Goal: Information Seeking & Learning: Find specific fact

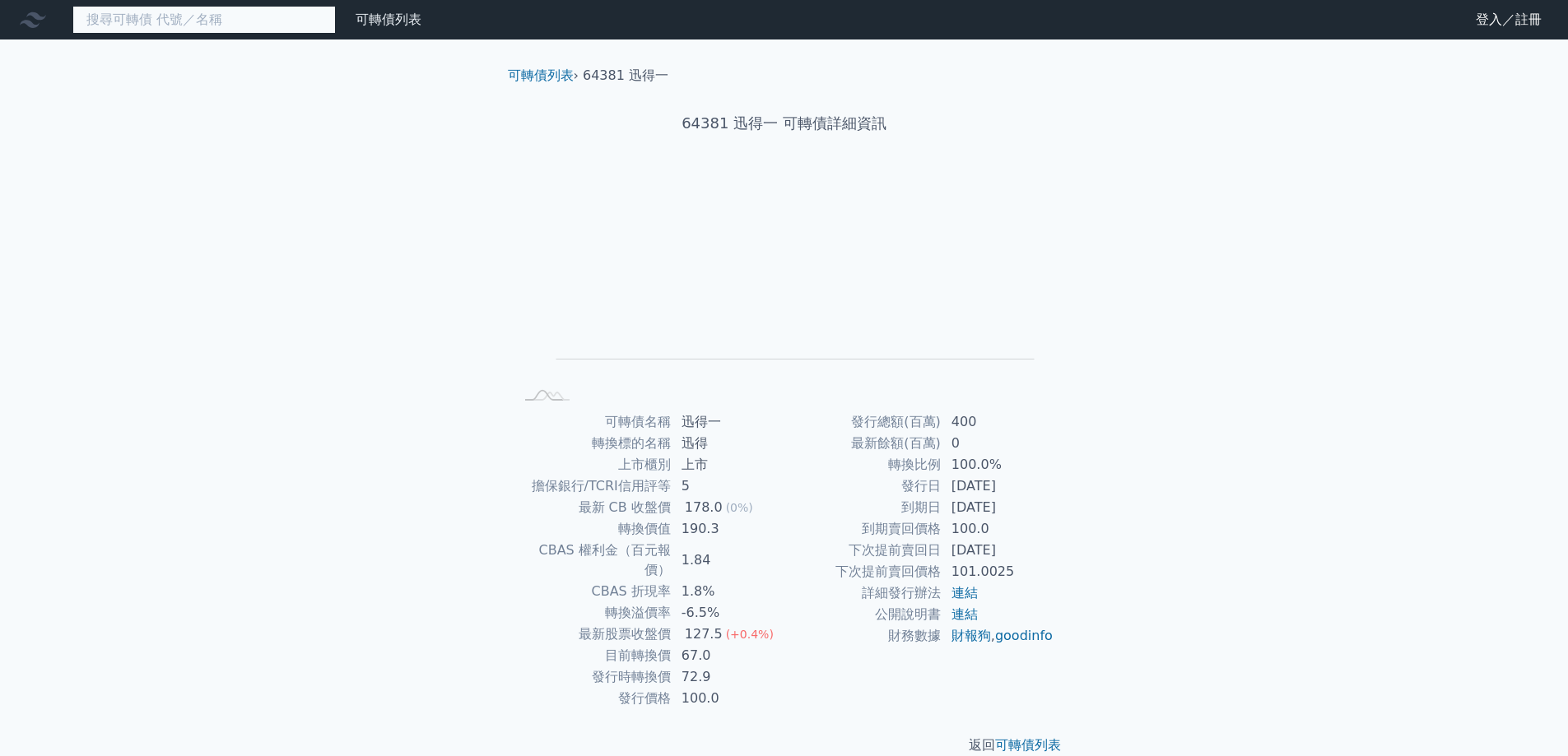
click at [190, 22] on input at bounding box center [204, 20] width 263 height 28
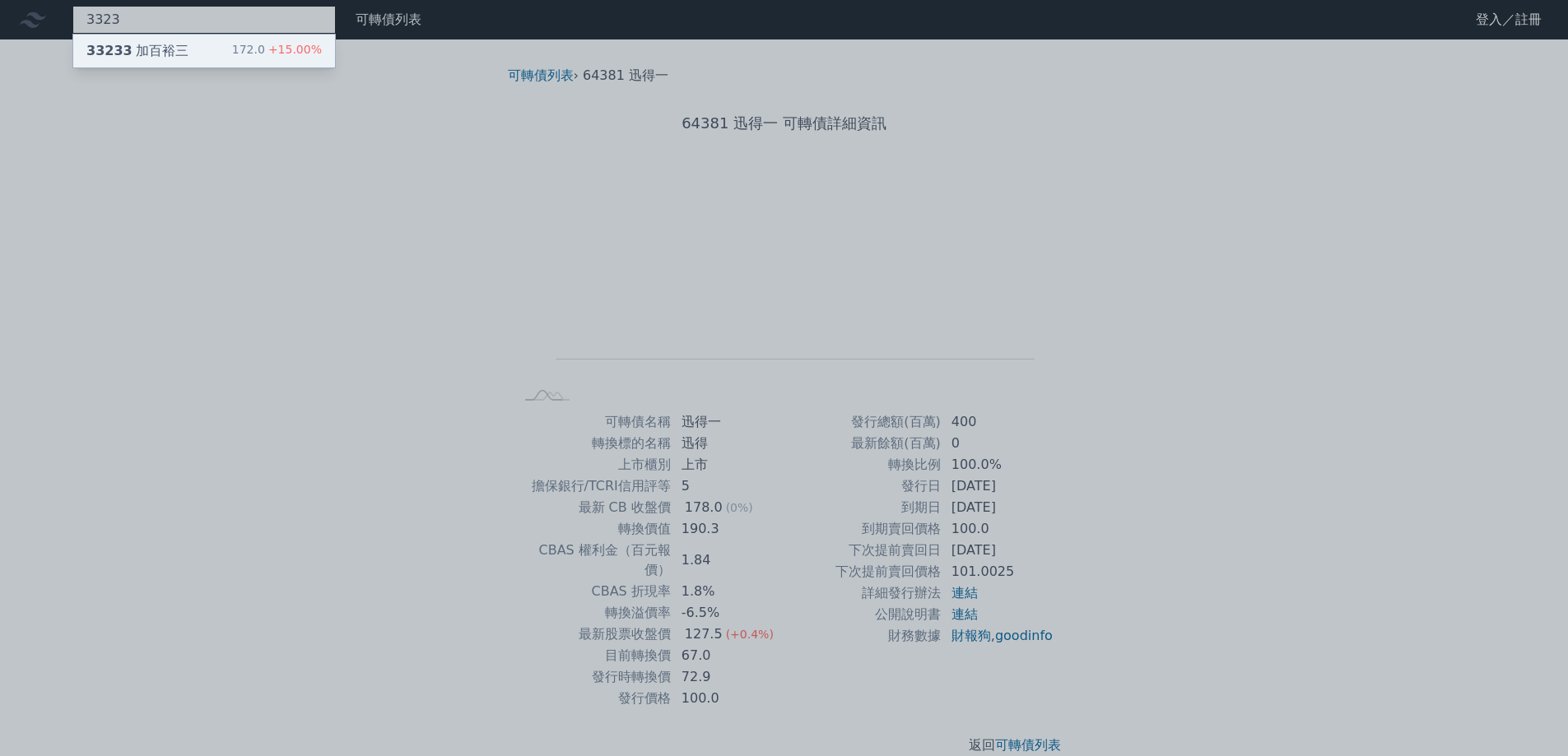
type input "3323"
click at [268, 51] on div "172.0 +15.00%" at bounding box center [277, 51] width 90 height 20
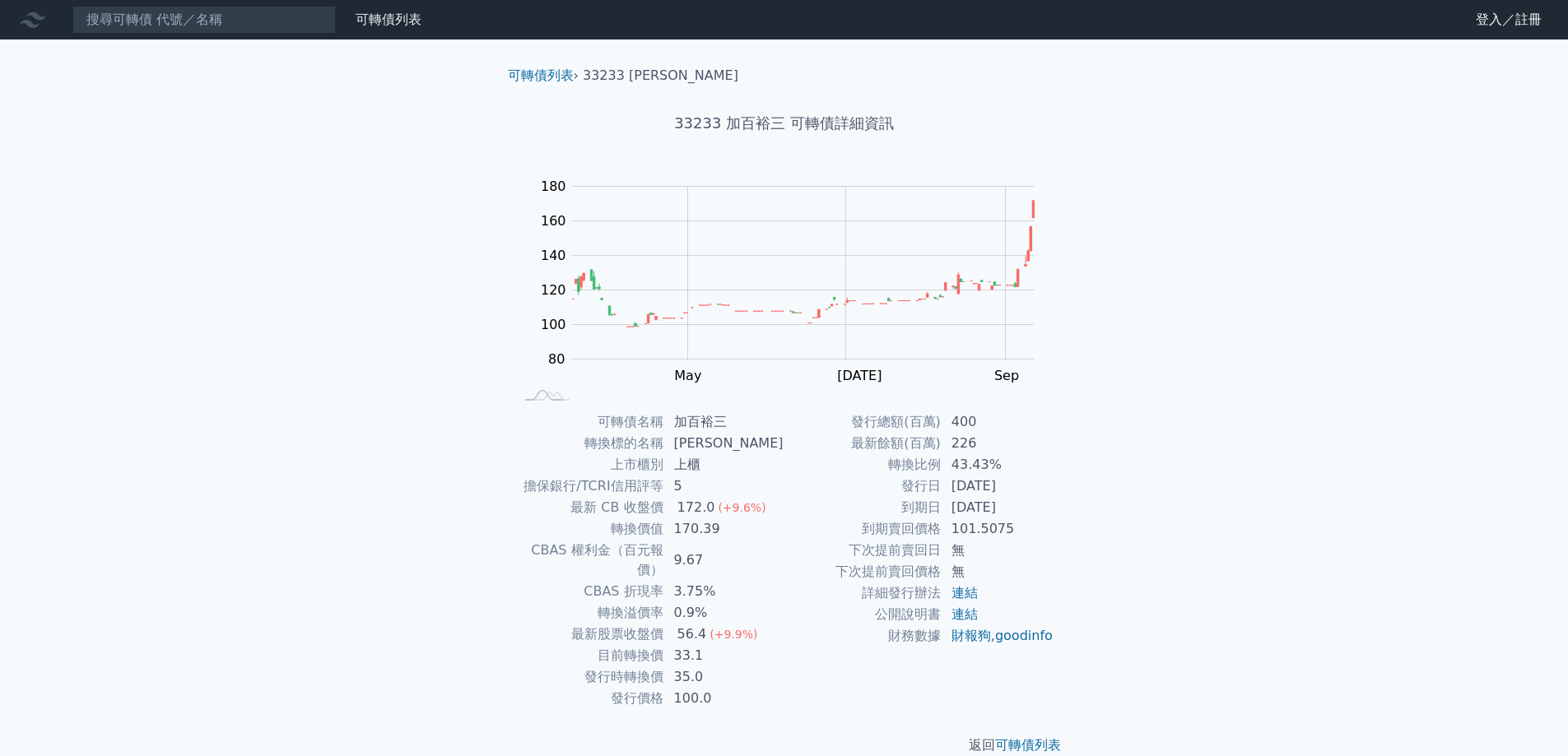
click at [700, 645] on td "33.1" at bounding box center [724, 656] width 120 height 22
drag, startPoint x: 675, startPoint y: 627, endPoint x: 703, endPoint y: 627, distance: 28.0
click at [703, 645] on td "33.1" at bounding box center [724, 656] width 120 height 22
click at [719, 645] on td "33.1" at bounding box center [724, 656] width 120 height 22
click at [774, 645] on td "33.1" at bounding box center [724, 656] width 120 height 22
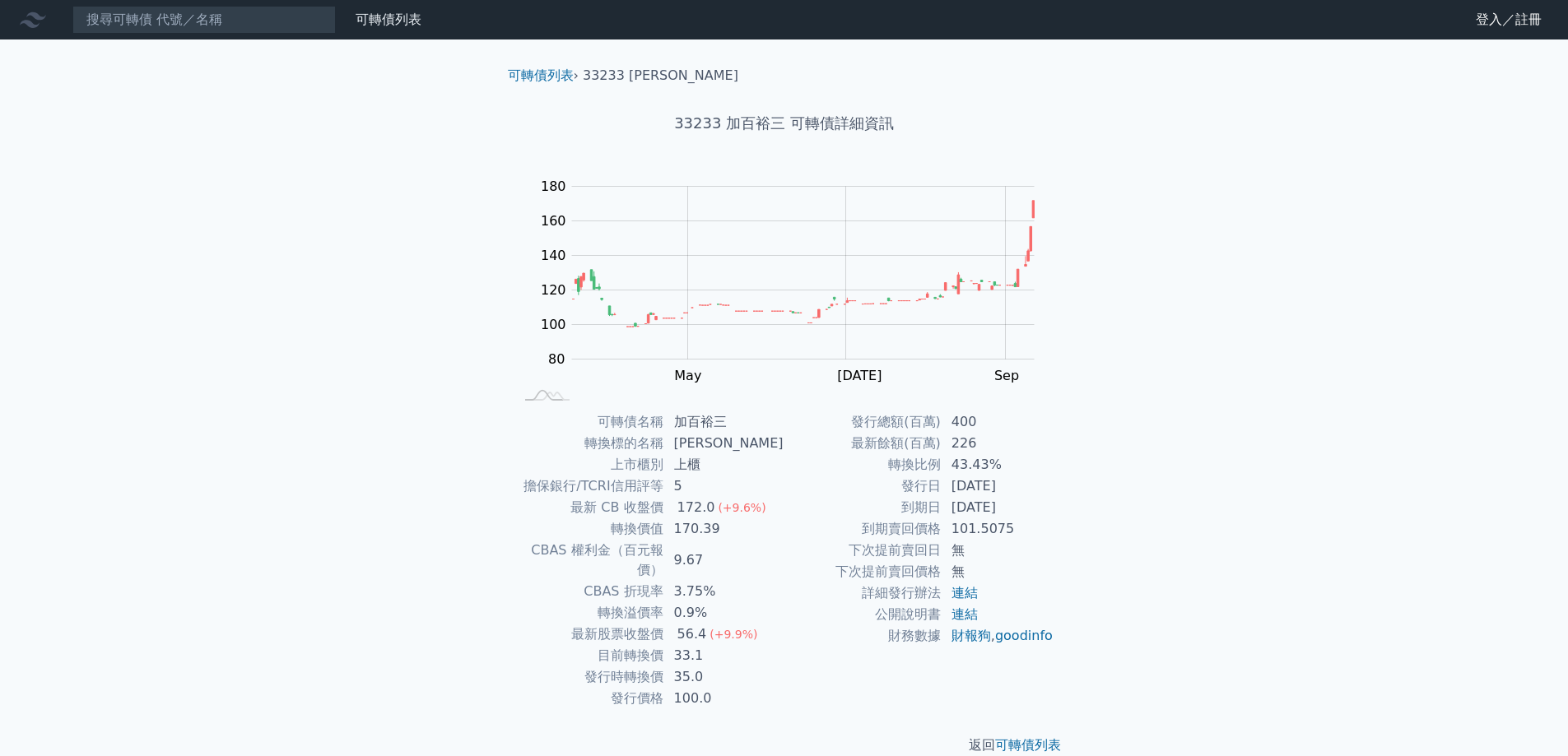
click at [717, 666] on td "35.0" at bounding box center [724, 676] width 120 height 22
drag, startPoint x: 681, startPoint y: 638, endPoint x: 704, endPoint y: 638, distance: 23.0
click at [703, 645] on td "33.1" at bounding box center [724, 656] width 120 height 22
click at [1330, 568] on div "可轉債列表 財務數據 可轉債列表 財務數據 登入／註冊 登入／註冊 可轉債列表 › 33233 加百裕三 33233 加百裕三 可轉債詳細資訊 Zoom Ou…" at bounding box center [784, 391] width 1568 height 782
